Goal: Task Accomplishment & Management: Complete application form

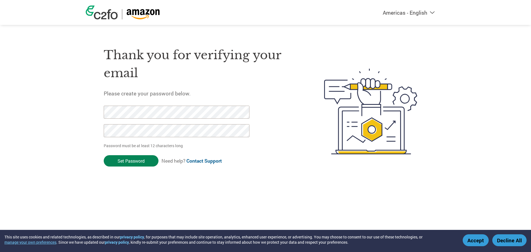
click at [128, 159] on input "Set Password" at bounding box center [131, 160] width 55 height 11
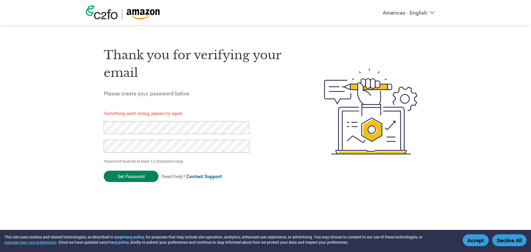
click at [137, 173] on input "Set Password" at bounding box center [131, 176] width 55 height 11
click at [478, 241] on button "Accept" at bounding box center [475, 240] width 26 height 12
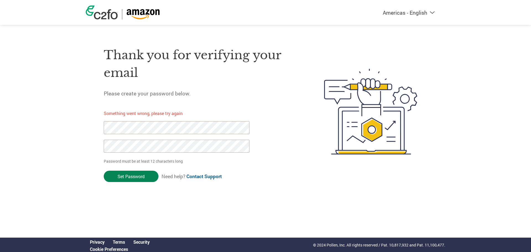
click at [119, 176] on input "Set Password" at bounding box center [131, 176] width 55 height 11
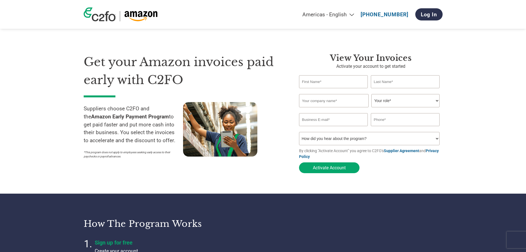
click at [338, 81] on input "text" at bounding box center [333, 81] width 69 height 13
type input "[PERSON_NAME]"
type input "Intertape Polymer Group"
type input "9414029192"
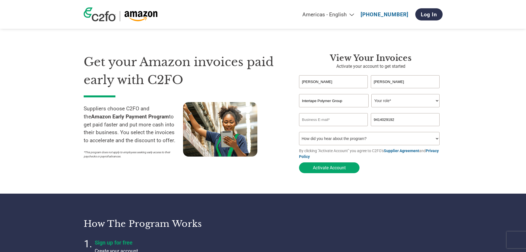
click at [395, 102] on select "Your role* CFO Controller Credit Manager Finance Director Treasurer CEO Preside…" at bounding box center [406, 100] width 68 height 13
select select "OTHER"
click at [372, 95] on select "Your role* CFO Controller Credit Manager Finance Director Treasurer CEO Preside…" at bounding box center [406, 100] width 68 height 13
click at [332, 121] on input "email" at bounding box center [333, 119] width 69 height 13
type input "[EMAIL_ADDRESS][DOMAIN_NAME]"
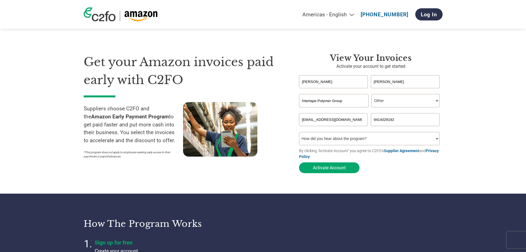
click at [340, 140] on select "How did you hear about the program? Received a letter Email Social Media Online…" at bounding box center [369, 138] width 141 height 13
select select "Other"
click at [299, 133] on select "How did you hear about the program? Received a letter Email Social Media Online…" at bounding box center [369, 138] width 141 height 13
click at [327, 169] on button "Activate Account" at bounding box center [329, 167] width 61 height 11
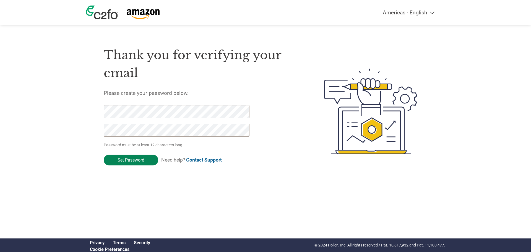
click at [136, 163] on input "Set Password" at bounding box center [131, 159] width 54 height 11
